Goal: Task Accomplishment & Management: Complete application form

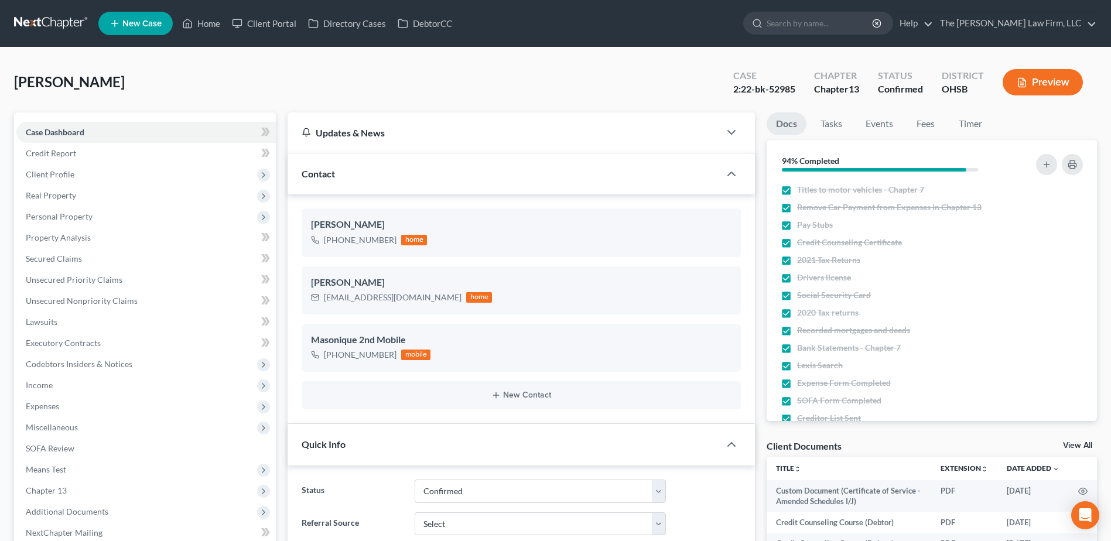
select select "2"
select select "0"
click at [66, 25] on link at bounding box center [51, 23] width 75 height 21
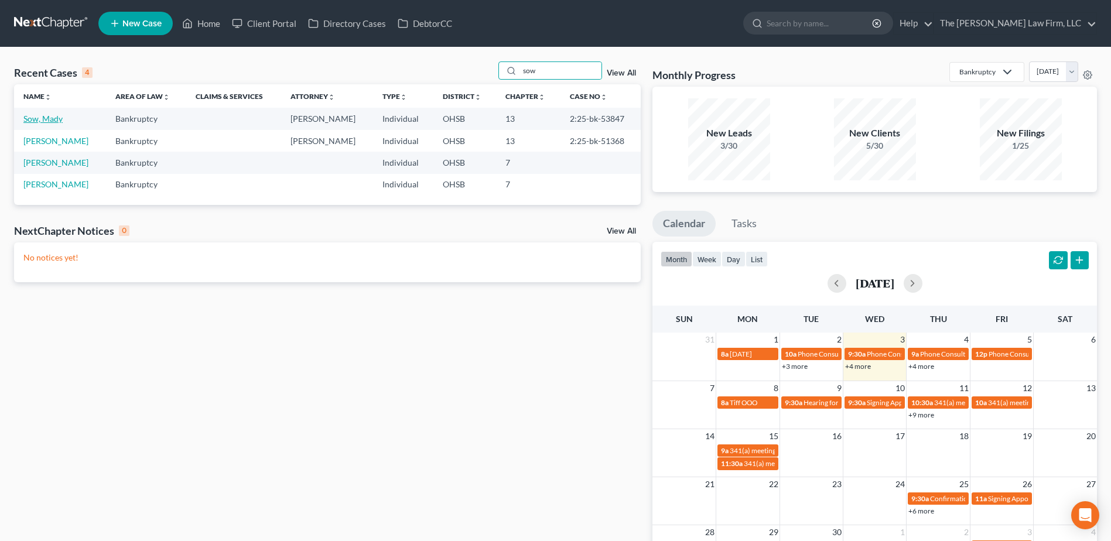
type input "sow"
click at [54, 117] on link "Sow, Mady" at bounding box center [42, 119] width 39 height 10
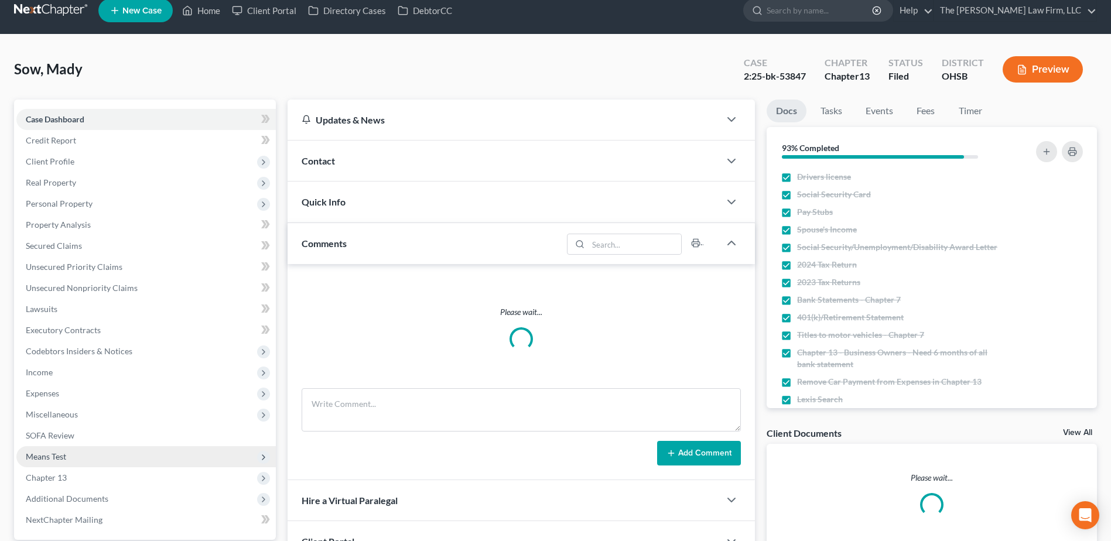
scroll to position [124, 0]
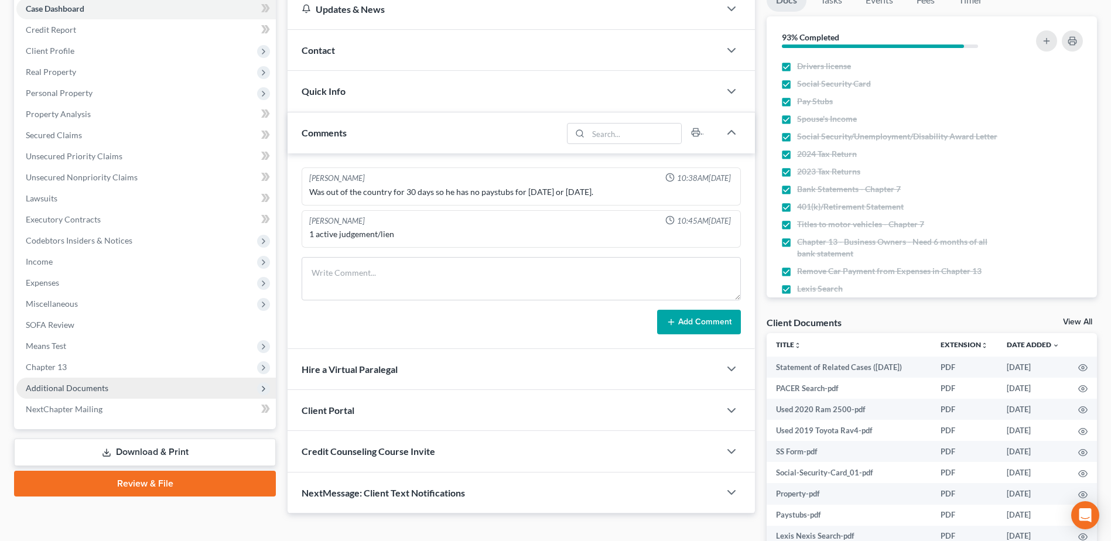
click at [86, 388] on span "Additional Documents" at bounding box center [67, 388] width 83 height 10
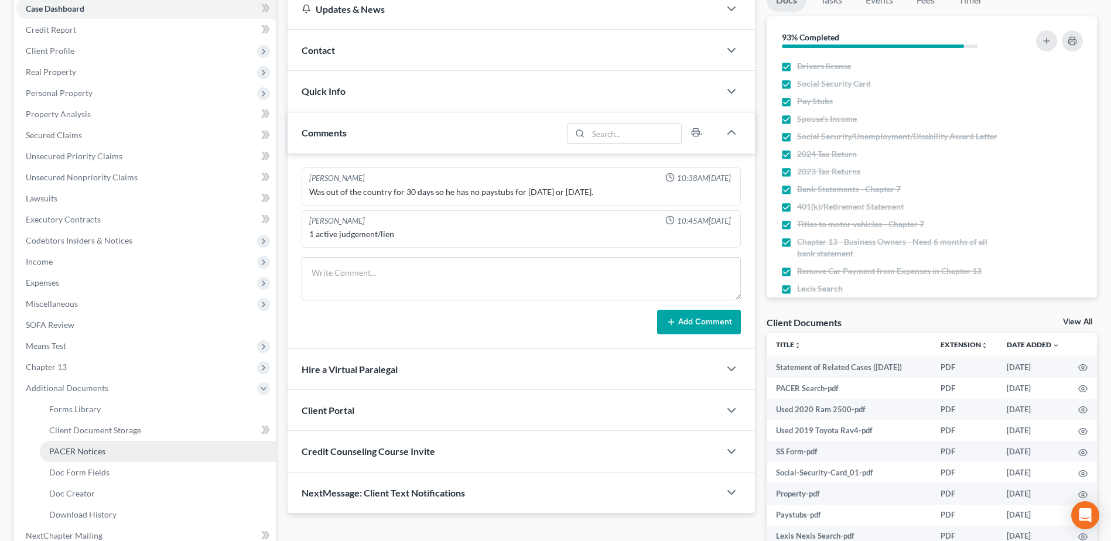
click at [73, 450] on span "PACER Notices" at bounding box center [77, 451] width 56 height 10
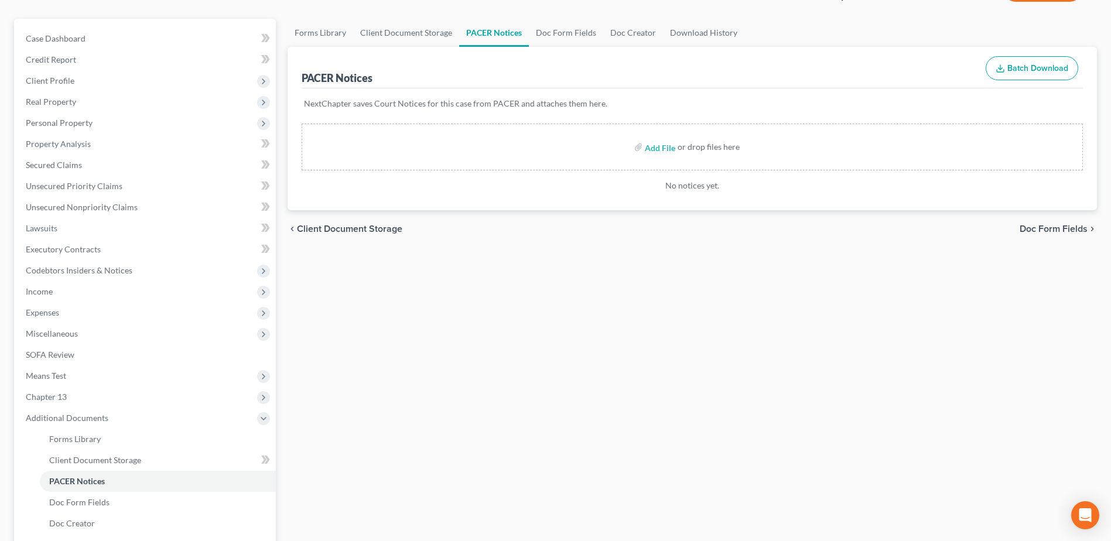
scroll to position [234, 0]
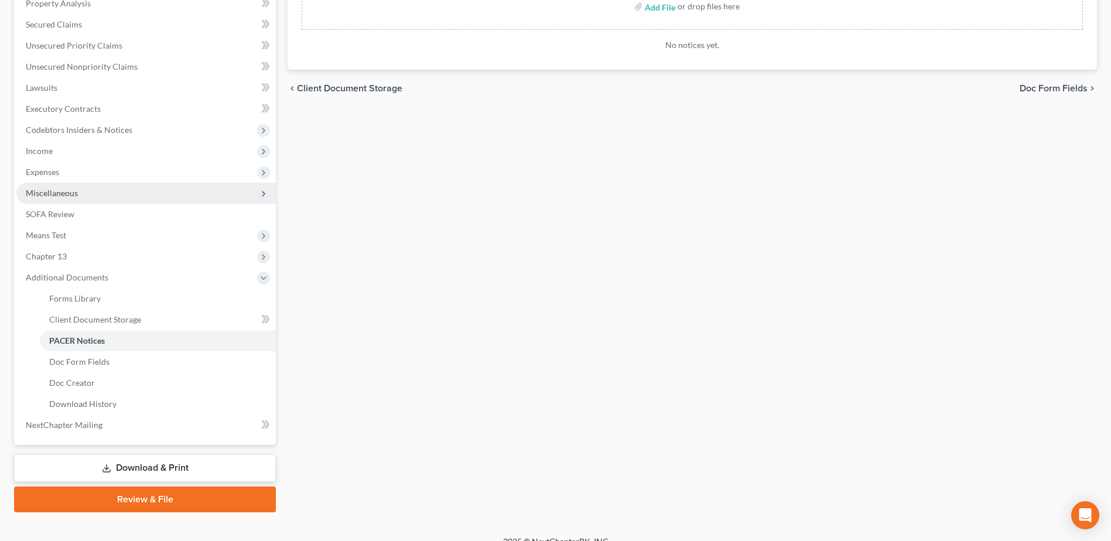
click at [56, 194] on span "Miscellaneous" at bounding box center [52, 193] width 52 height 10
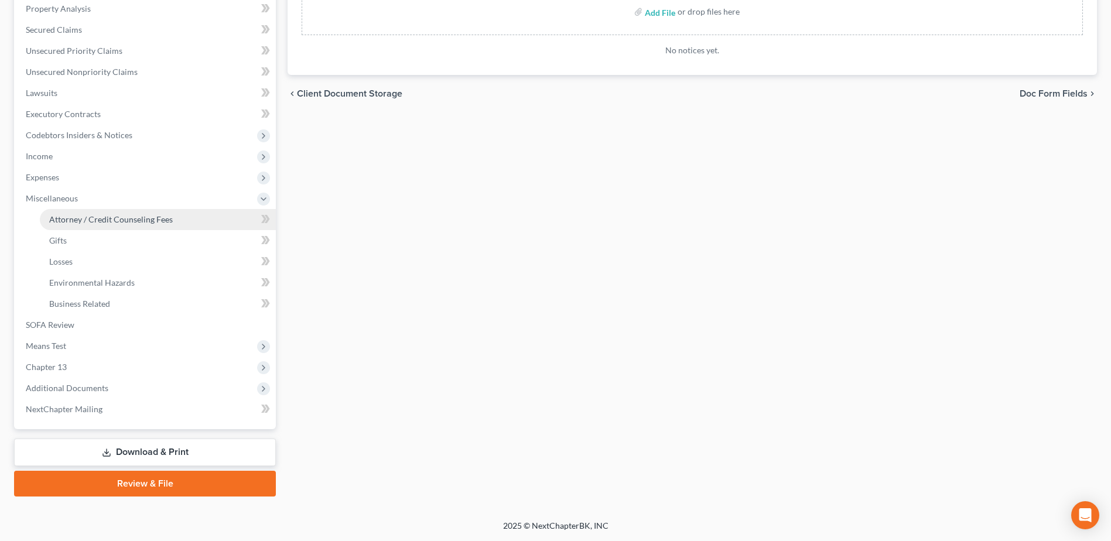
click at [76, 213] on link "Attorney / Credit Counseling Fees" at bounding box center [158, 219] width 236 height 21
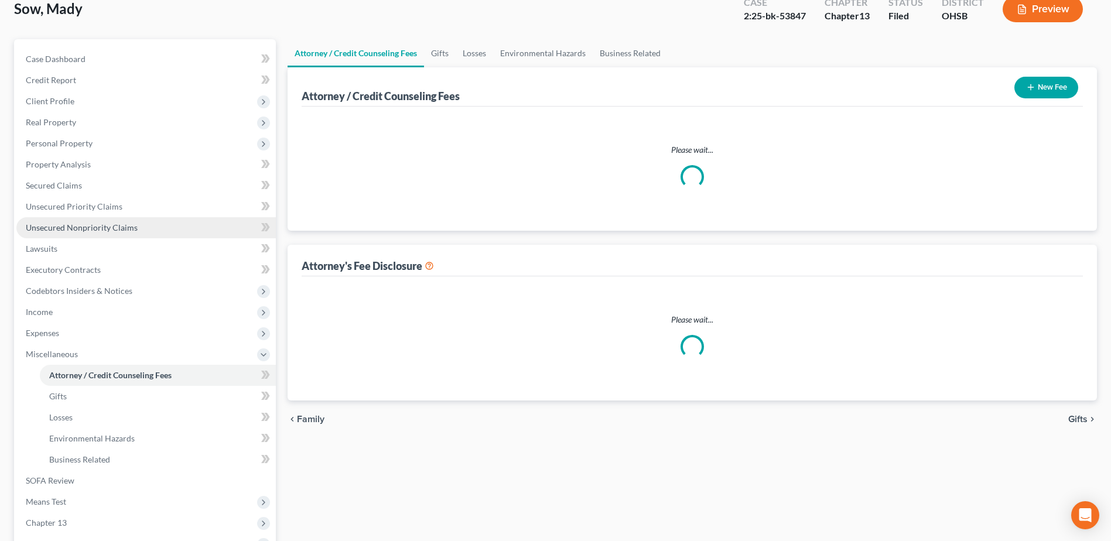
select select "0"
select select "1"
